Goal: Information Seeking & Learning: Check status

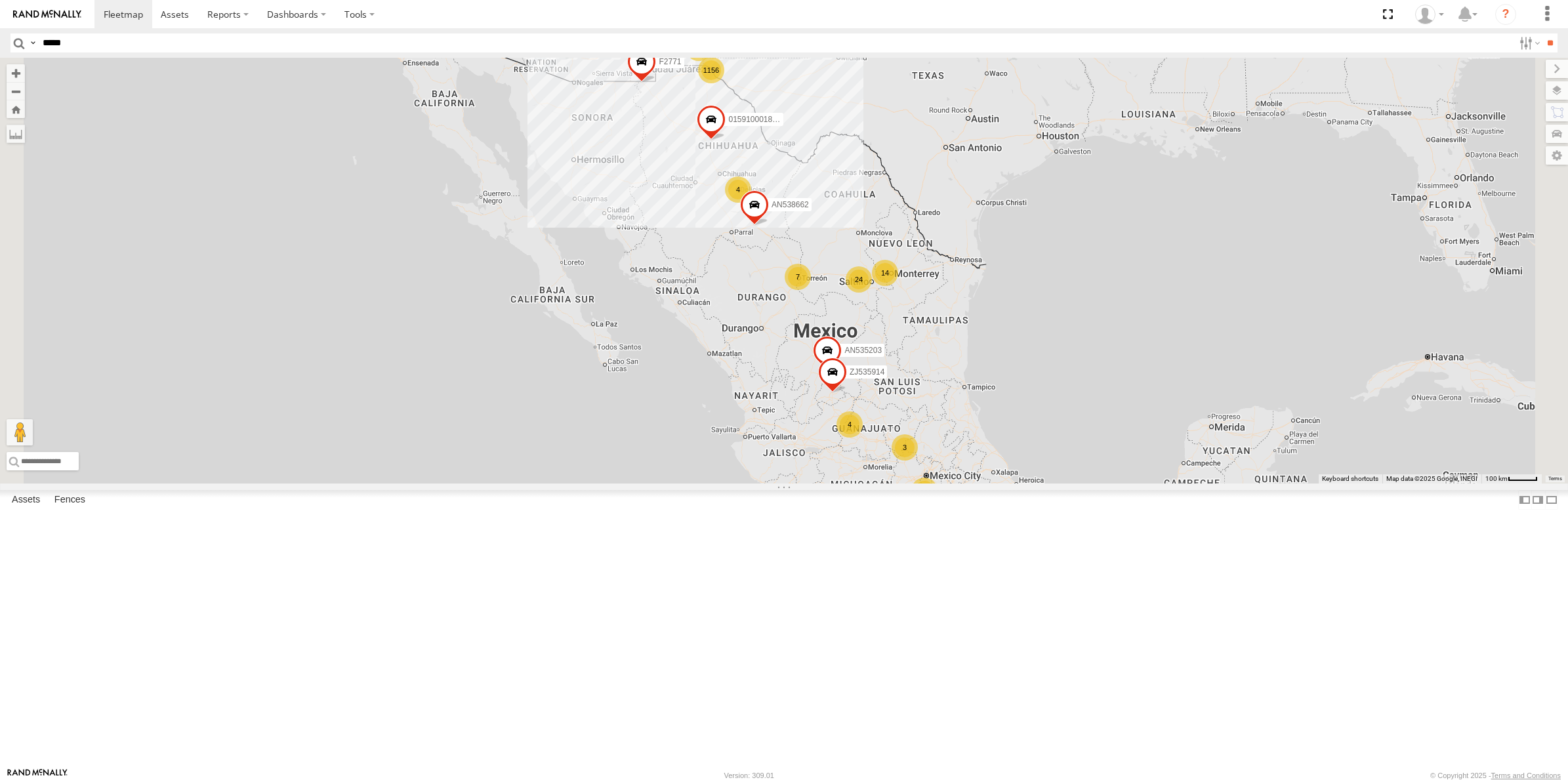
type input "*****"
click at [1543, 33] on input "**" at bounding box center [1551, 42] width 15 height 19
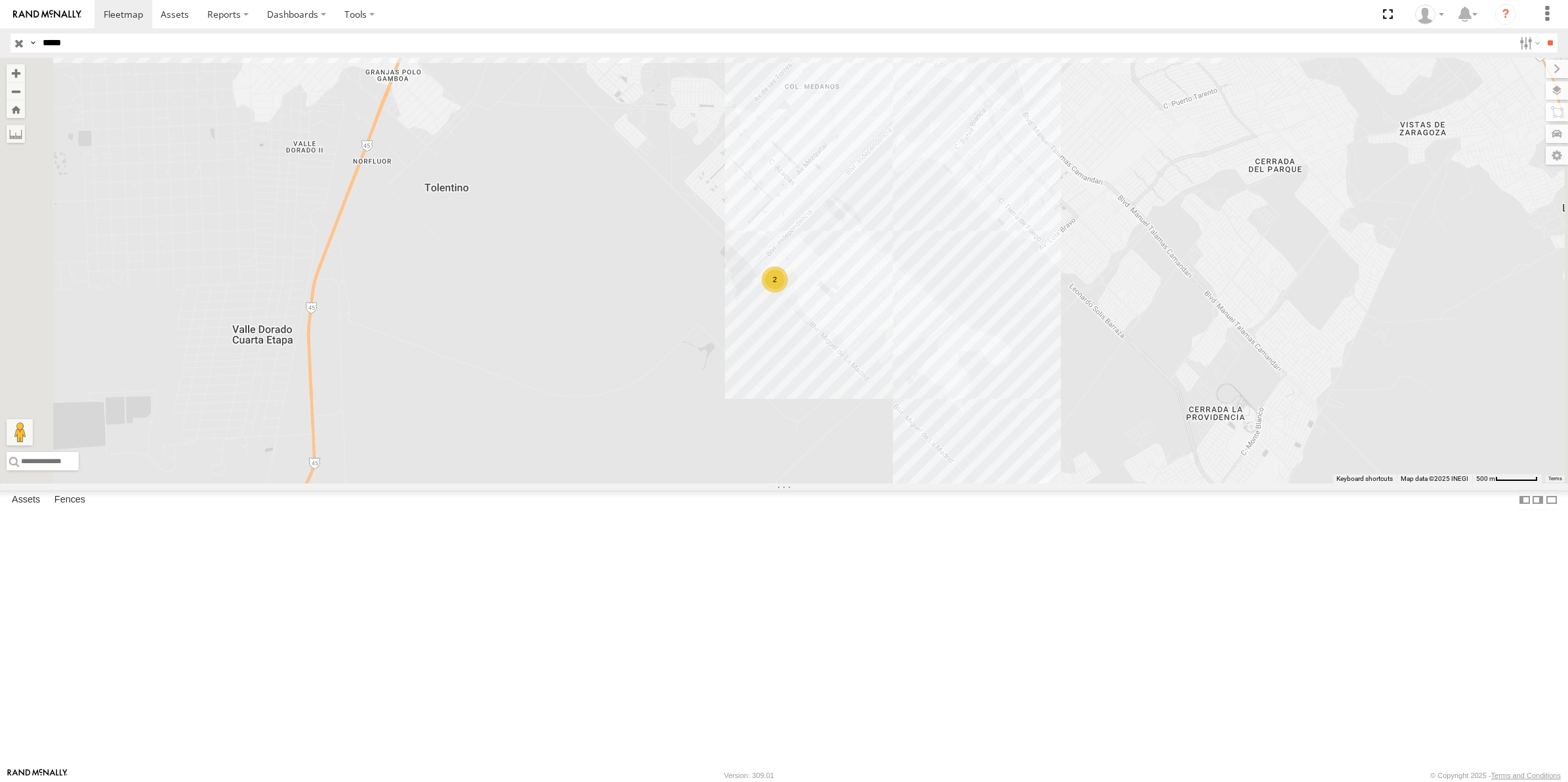
click at [0, 0] on span "Satellite + Roadmap" at bounding box center [0, 0] width 0 height 0
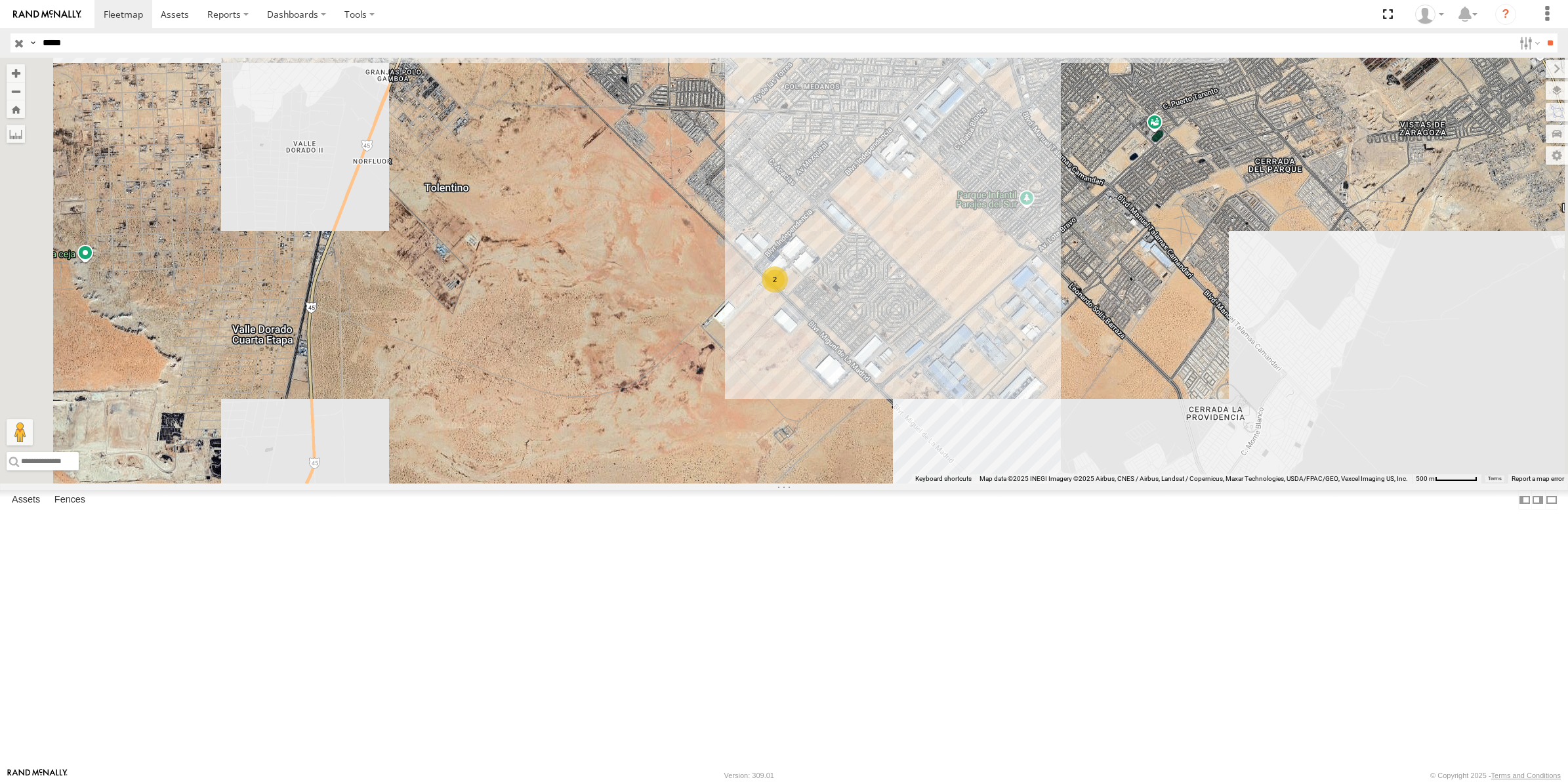
click at [0, 0] on span "Fences" at bounding box center [0, 0] width 0 height 0
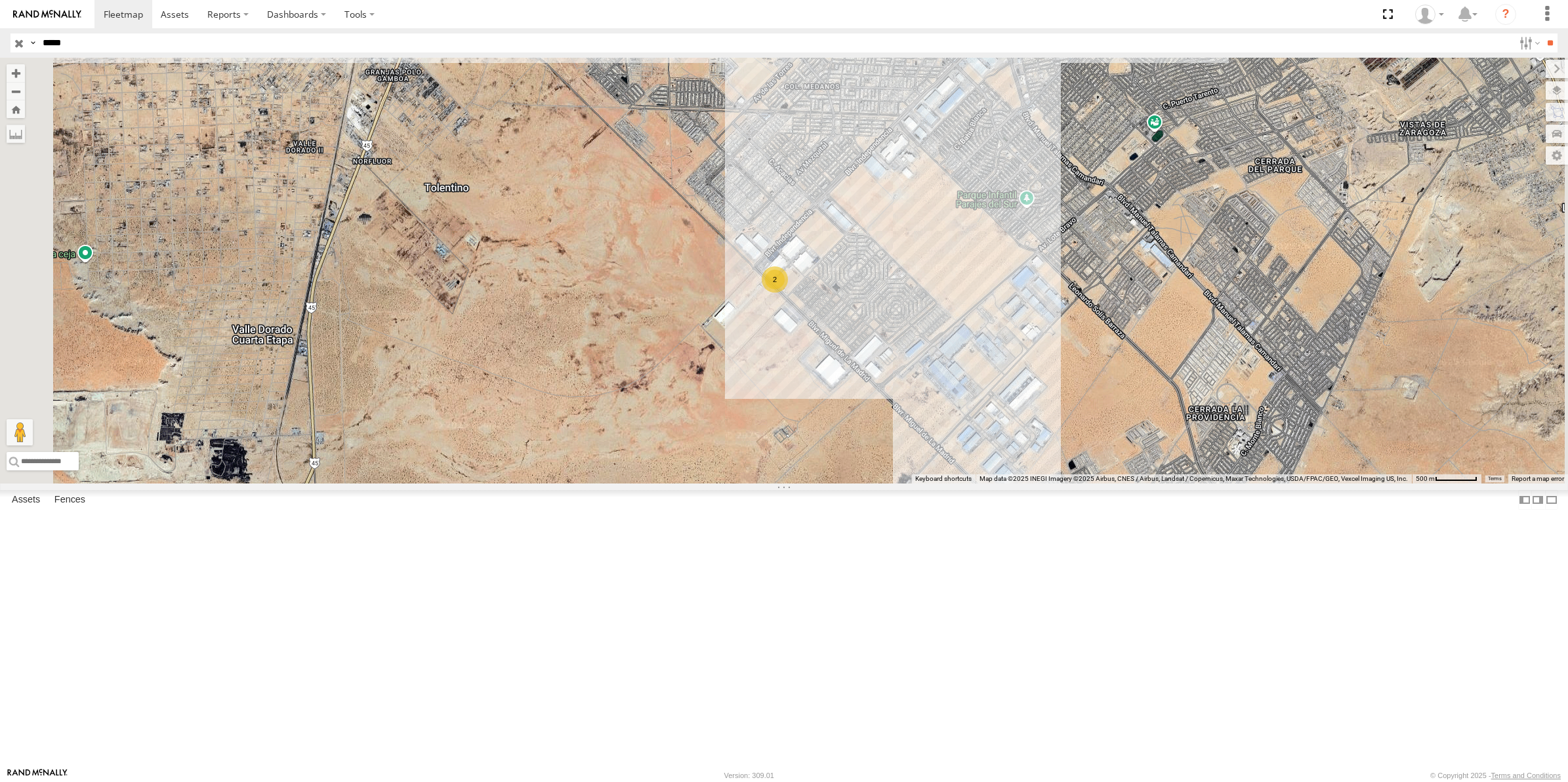
click at [0, 0] on span "Fences" at bounding box center [0, 0] width 0 height 0
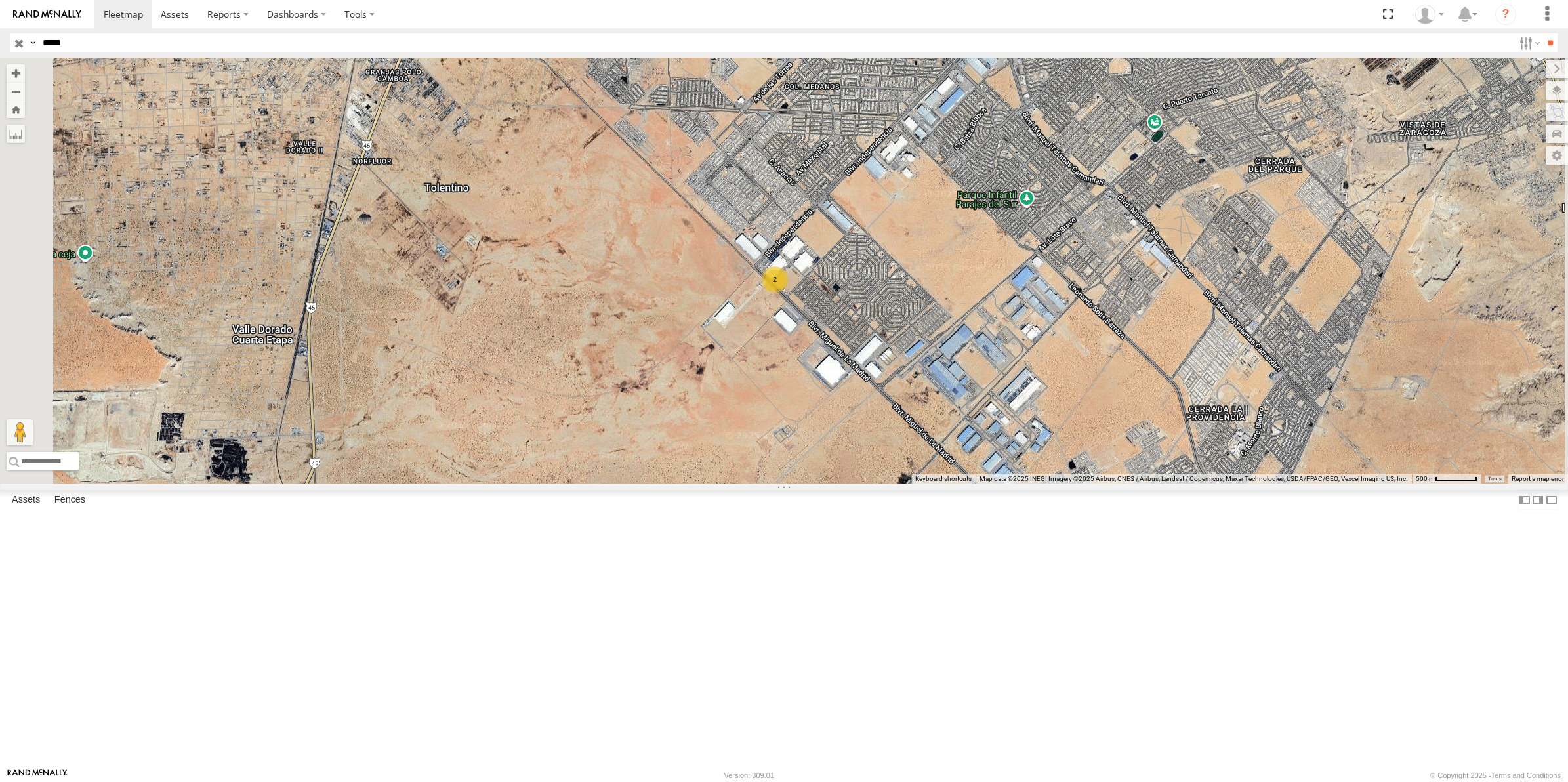
click at [0, 0] on div "FLEX NORTE" at bounding box center [0, 0] width 0 height 0
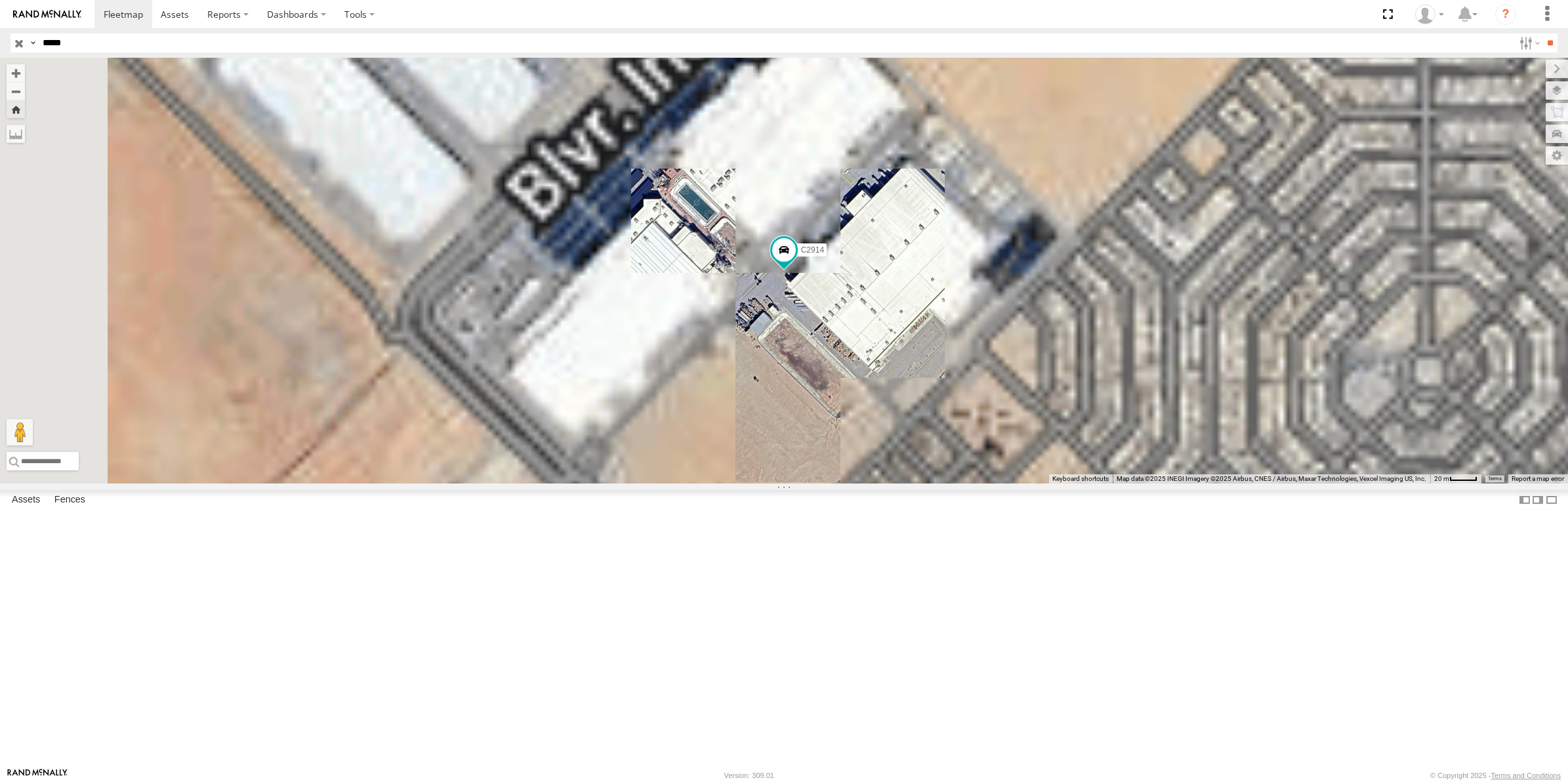
click at [0, 0] on div "APTIV" at bounding box center [0, 0] width 0 height 0
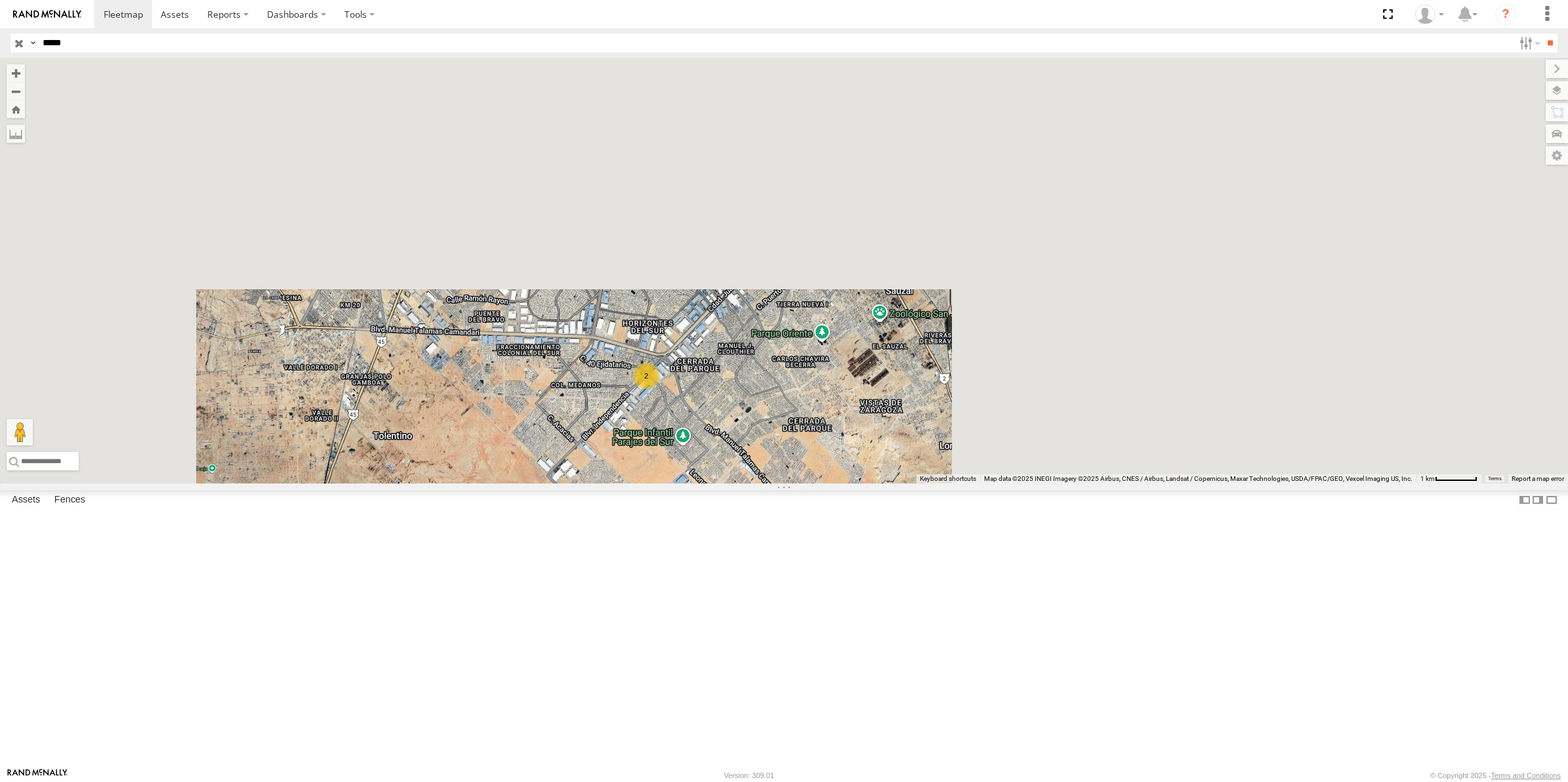
drag, startPoint x: 956, startPoint y: 411, endPoint x: 855, endPoint y: 569, distance: 187.5
click at [855, 484] on div "2" at bounding box center [784, 270] width 1568 height 425
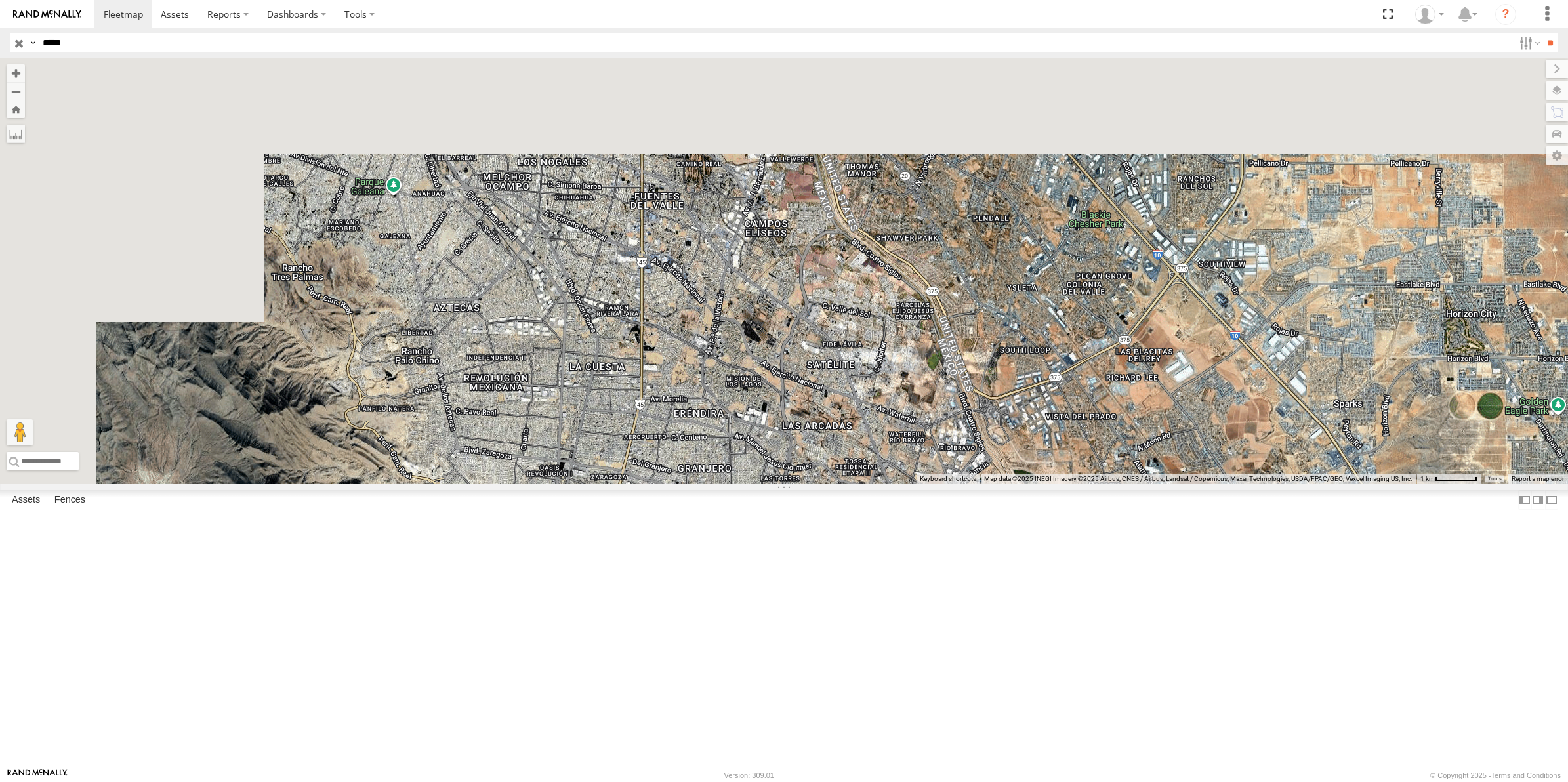
drag, startPoint x: 778, startPoint y: 251, endPoint x: 957, endPoint y: 674, distance: 459.3
click at [957, 484] on div at bounding box center [784, 270] width 1568 height 425
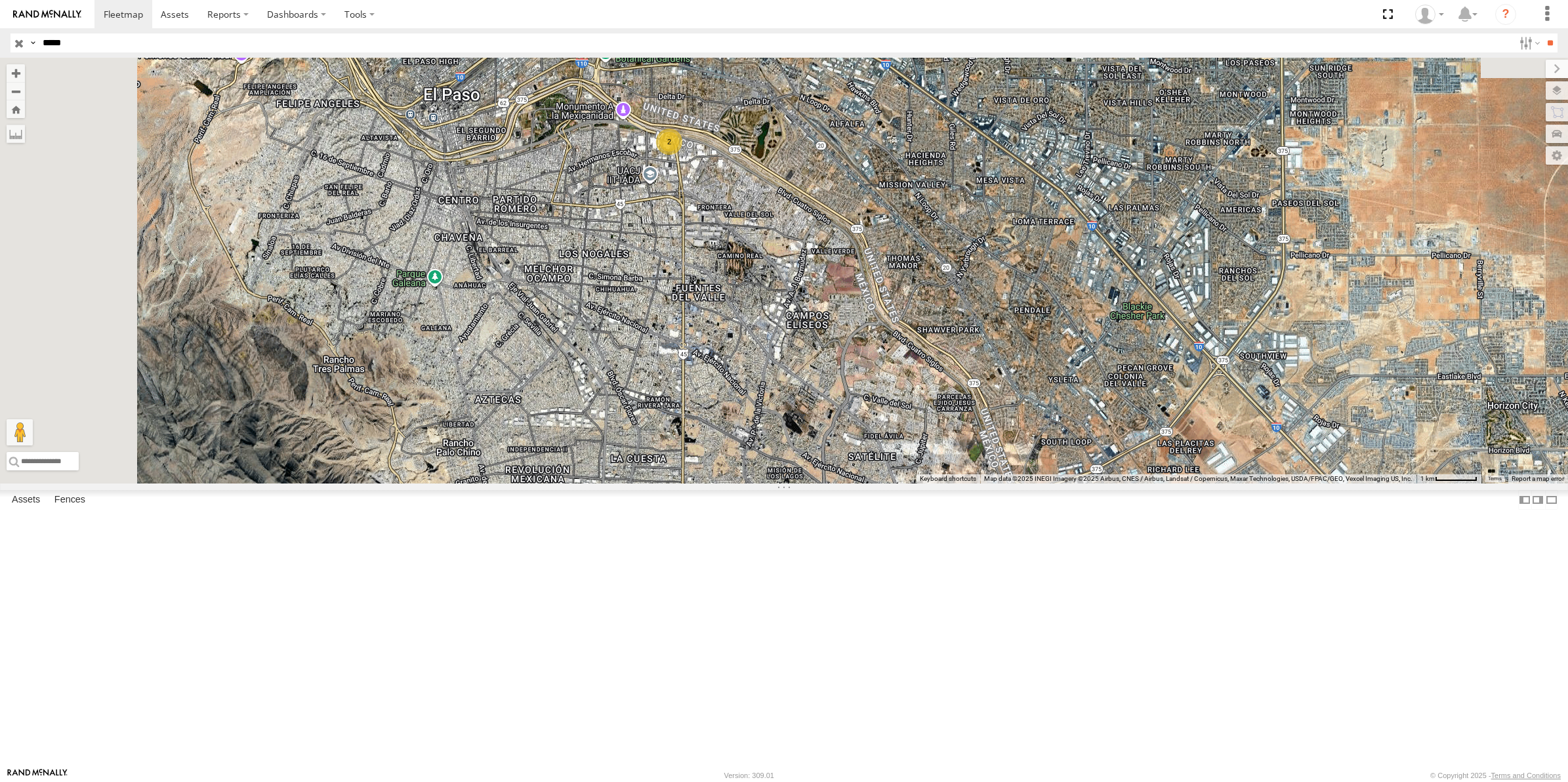
click at [0, 0] on div "FLEX NORTE" at bounding box center [0, 0] width 0 height 0
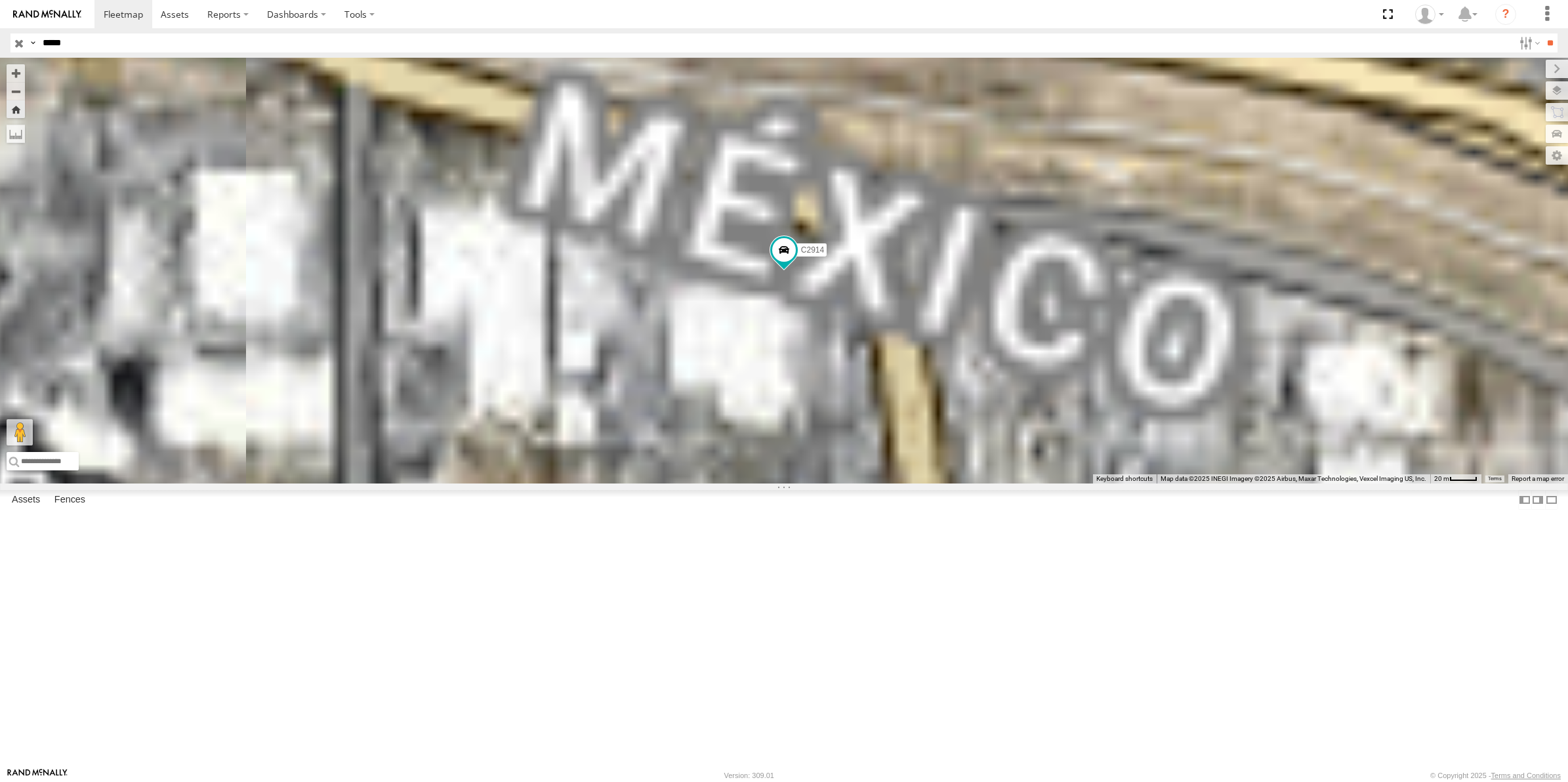
click at [0, 0] on div "c2914 APTIV" at bounding box center [0, 0] width 0 height 0
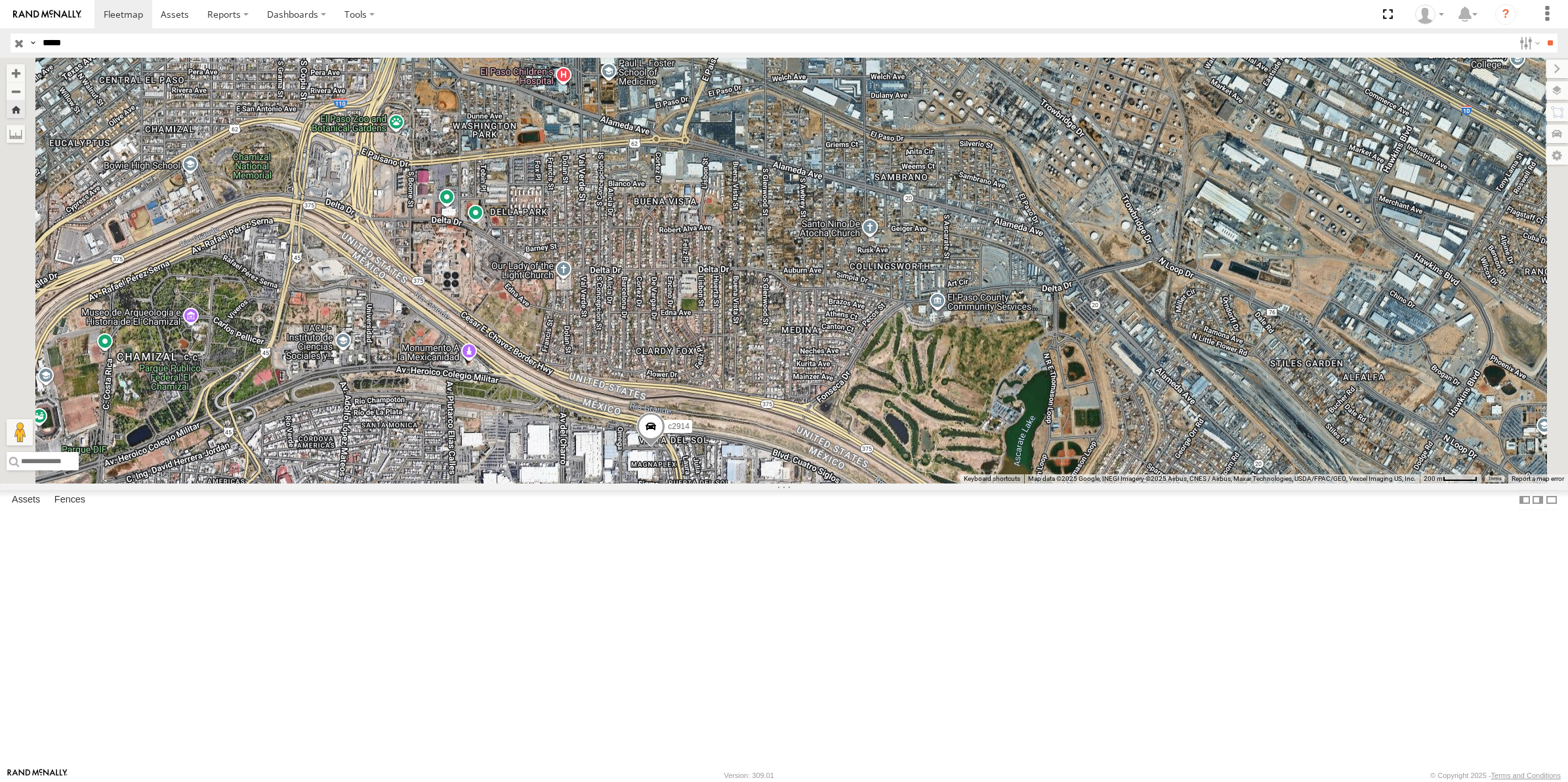
click at [787, 484] on div "c2914" at bounding box center [784, 270] width 1568 height 425
click at [1127, 360] on div "c2914" at bounding box center [784, 270] width 1568 height 425
